Goal: Task Accomplishment & Management: Complete application form

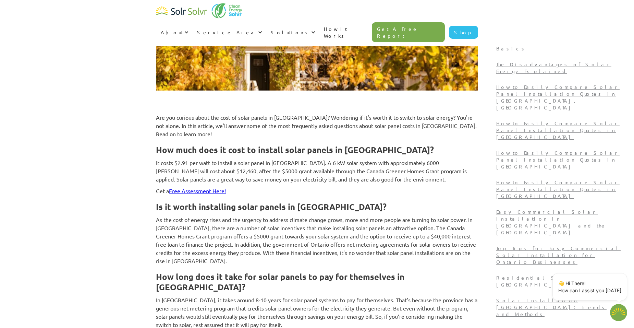
scroll to position [206, 0]
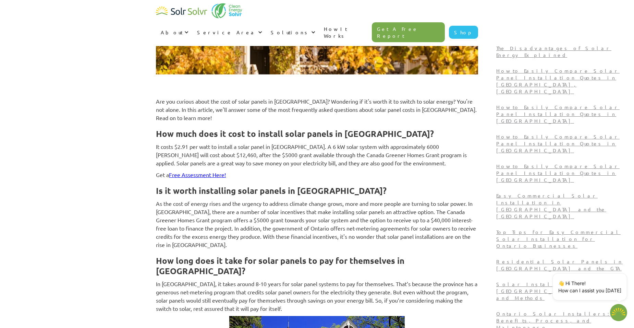
click at [197, 171] on link "Free Assessment Here!" at bounding box center [197, 174] width 57 height 7
type textarea "x"
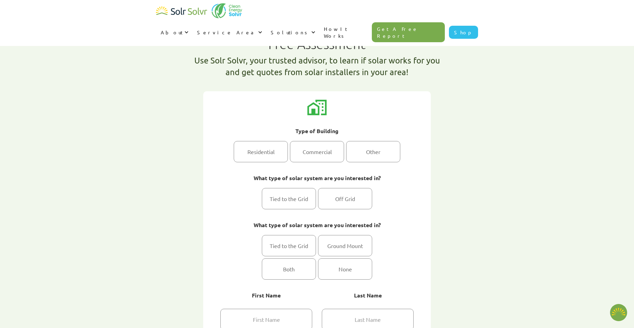
type textarea "x"
click at [252, 155] on div "1 of 2" at bounding box center [261, 151] width 54 height 21
click at [259, 154] on input "Residential" at bounding box center [261, 151] width 4 height 4
radio input "true"
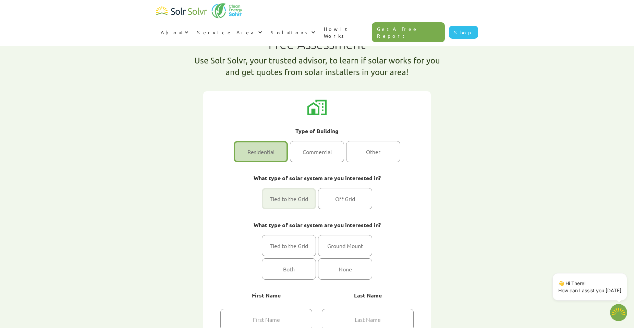
click at [300, 205] on div "1 of 2" at bounding box center [289, 198] width 54 height 21
click at [291, 201] on input "Tied to the Grid" at bounding box center [289, 198] width 4 height 4
radio input "true"
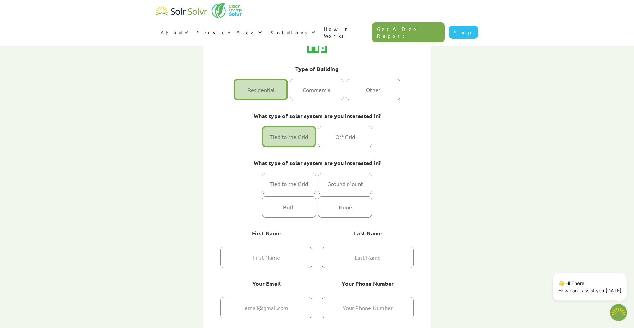
scroll to position [69, 0]
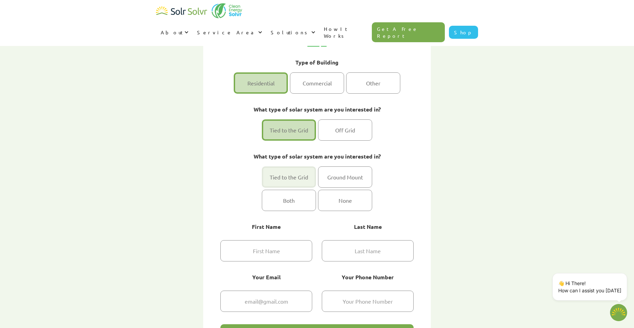
click at [291, 184] on div "1 of 2" at bounding box center [289, 176] width 54 height 21
click at [291, 179] on input "Tied to the Grid" at bounding box center [289, 177] width 4 height 4
radio input "true"
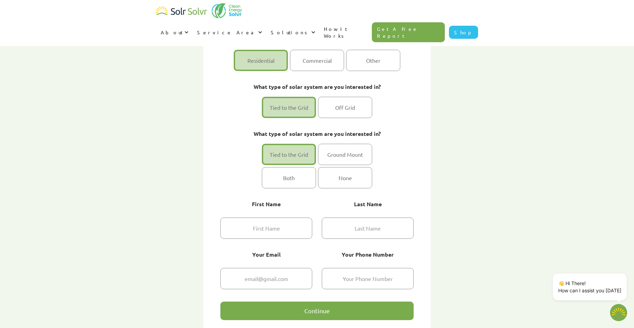
scroll to position [103, 0]
